Goal: Task Accomplishment & Management: Manage account settings

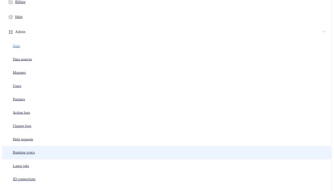
scroll to position [118, 269]
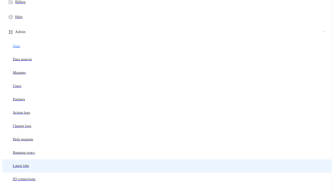
click at [28, 159] on li "Latest jobs" at bounding box center [167, 165] width 330 height 13
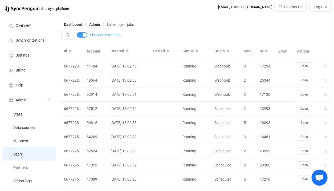
click at [28, 155] on li "Users" at bounding box center [29, 153] width 53 height 13
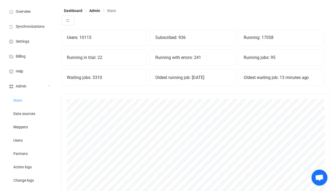
scroll to position [7, 0]
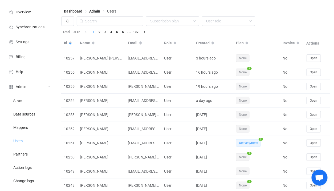
scroll to position [13, 0]
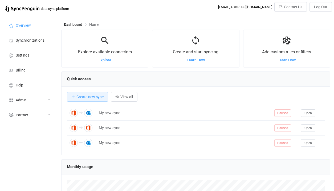
click at [24, 98] on span "Admin" at bounding box center [21, 100] width 11 height 4
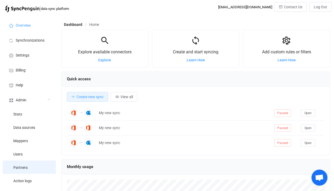
click at [26, 171] on li "Partners" at bounding box center [29, 167] width 53 height 13
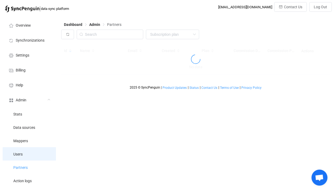
click at [29, 153] on li "Users" at bounding box center [29, 153] width 53 height 13
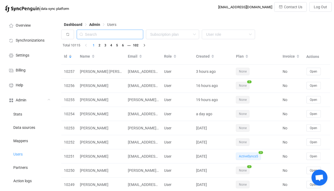
click at [128, 35] on input "text" at bounding box center [110, 35] width 67 height 10
paste input "jeffcheatham@unique-capital.com"
type input "jeffcheatham@unique-capital.com"
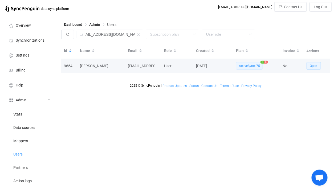
click at [318, 67] on span "Open" at bounding box center [313, 66] width 7 height 4
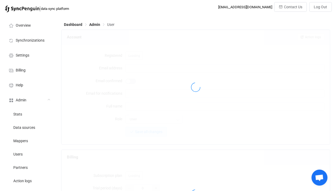
type input "jeffcheatham@unique-capital.com"
type input "[PERSON_NAME]"
type input "14"
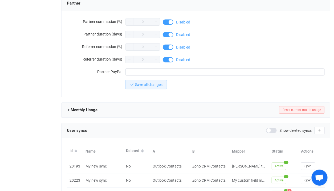
scroll to position [525, 0]
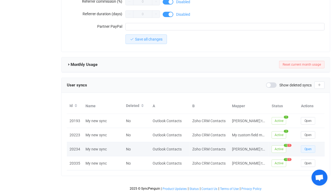
click at [310, 145] on button "Open" at bounding box center [308, 148] width 14 height 7
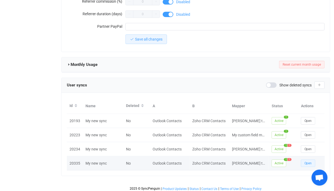
click at [307, 159] on button "Open" at bounding box center [308, 162] width 14 height 7
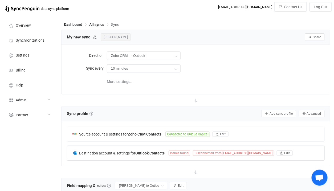
click at [176, 149] on div "Destination account & settings for Outlook Contacts Issues found Disconnected f…" at bounding box center [196, 153] width 258 height 14
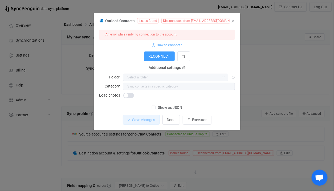
click at [169, 105] on span "Show as JSON" at bounding box center [169, 107] width 27 height 5
click at [156, 106] on input "Show as JSON" at bounding box center [156, 106] width 0 height 0
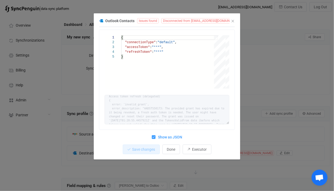
scroll to position [8, 0]
click at [260, 56] on div "Outlook Contacts Issues found Disconnected from admin@unique-capital.com 1 2 3 …" at bounding box center [167, 95] width 334 height 191
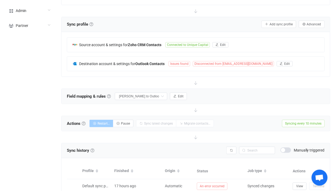
scroll to position [131, 0]
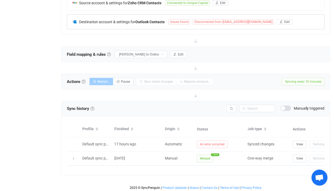
click at [195, 23] on span "Disconnected from admin@unique-capital.com" at bounding box center [233, 21] width 81 height 5
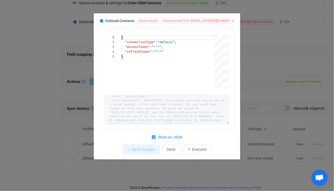
scroll to position [14, 0]
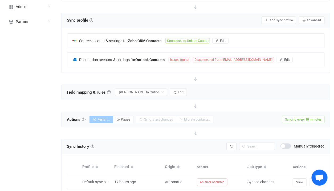
scroll to position [93, 0]
click at [169, 57] on div "Destination account & settings for Outlook Contacts" at bounding box center [121, 59] width 96 height 5
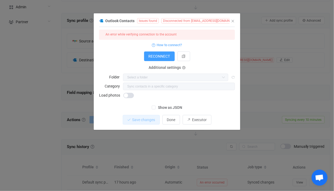
click at [158, 106] on span "Show as JSON" at bounding box center [169, 107] width 27 height 5
click at [156, 106] on input "Show as JSON" at bounding box center [156, 106] width 0 height 0
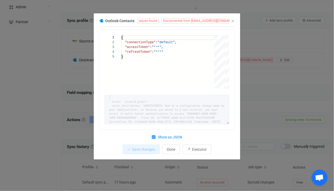
scroll to position [11, 0]
click at [269, 56] on div "Outlook Contacts Issues found Disconnected from ValorBoyd@unique-capital.com 1 …" at bounding box center [167, 95] width 334 height 191
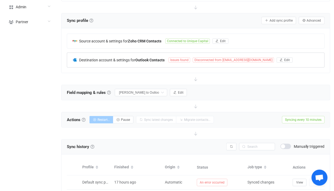
click at [170, 57] on span "Issues found" at bounding box center [180, 59] width 22 height 5
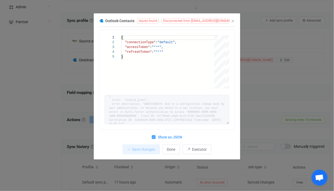
click at [156, 137] on span "Show as JSON" at bounding box center [169, 137] width 27 height 5
click at [156, 135] on input "Show as JSON" at bounding box center [156, 135] width 0 height 0
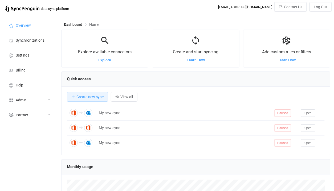
scroll to position [103, 269]
click at [38, 97] on div "Admin" at bounding box center [29, 99] width 53 height 15
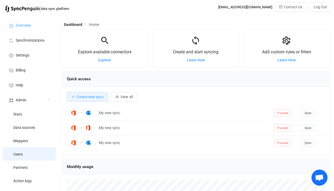
click at [30, 149] on li "Users" at bounding box center [29, 153] width 53 height 13
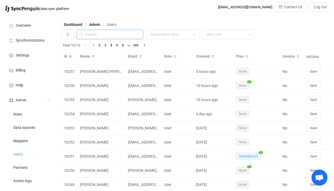
click at [113, 38] on input "text" at bounding box center [110, 35] width 67 height 10
paste input "[PERSON_NAME][EMAIL_ADDRESS][DOMAIN_NAME]"
type input "[PERSON_NAME][EMAIL_ADDRESS][DOMAIN_NAME]"
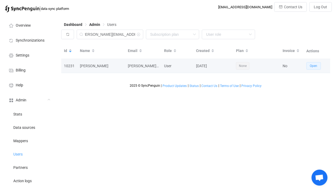
click at [312, 66] on span "Open" at bounding box center [313, 66] width 7 height 4
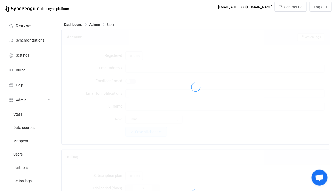
type input "[PERSON_NAME][EMAIL_ADDRESS][DOMAIN_NAME]"
type input "[PERSON_NAME]"
type input "14"
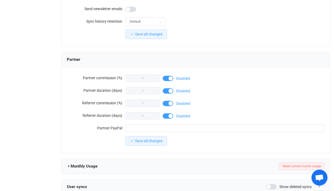
scroll to position [485, 0]
